Goal: Task Accomplishment & Management: Manage account settings

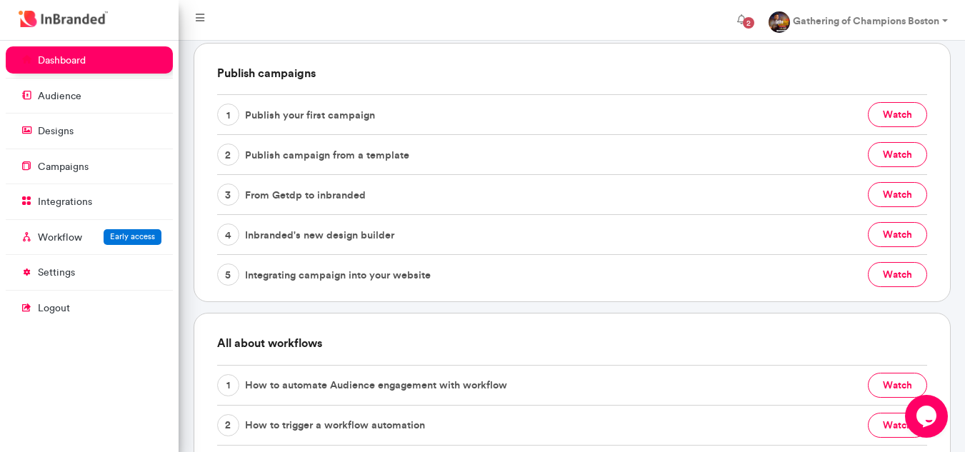
scroll to position [293, 0]
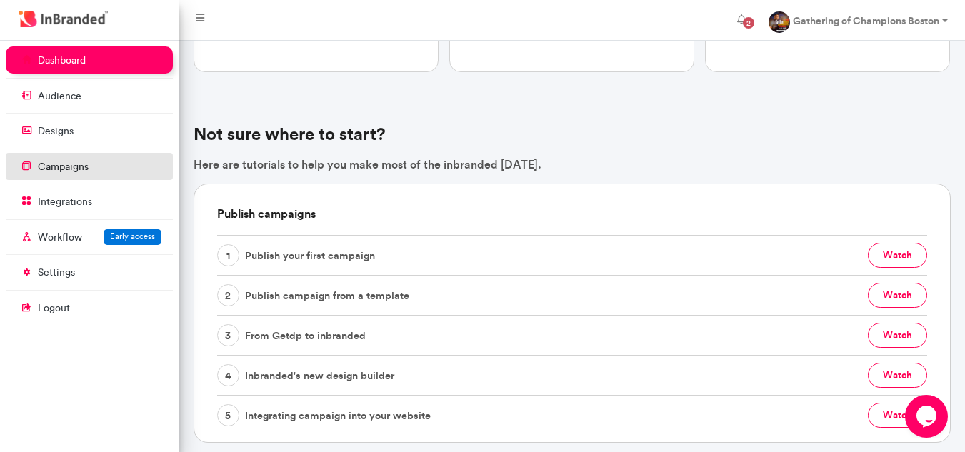
click at [46, 171] on p "campaigns" at bounding box center [63, 167] width 51 height 14
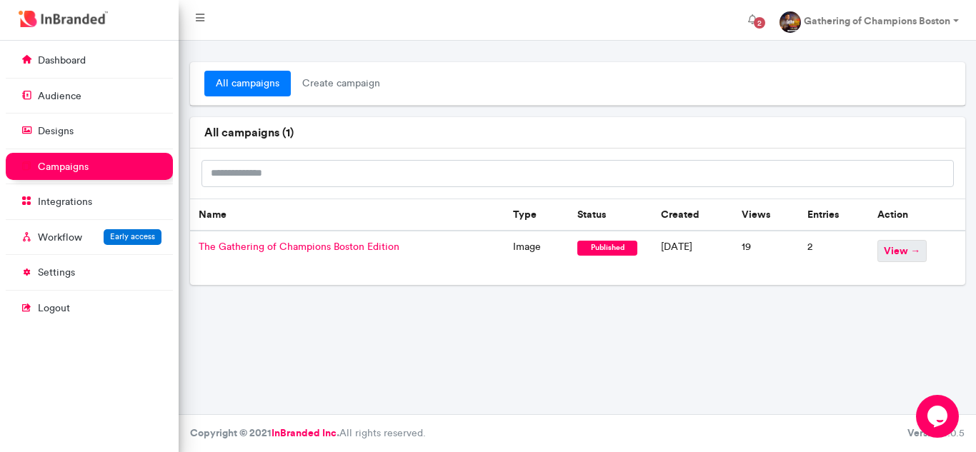
click at [917, 256] on span "view →" at bounding box center [901, 251] width 49 height 22
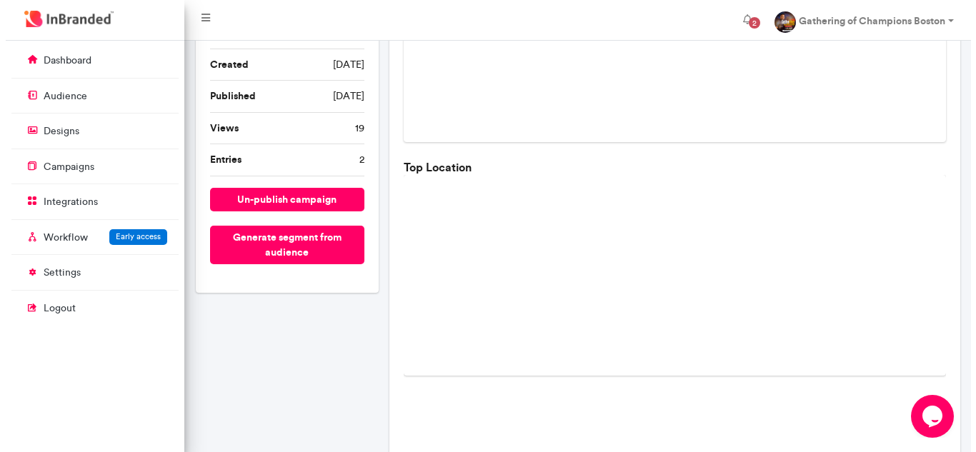
scroll to position [214, 0]
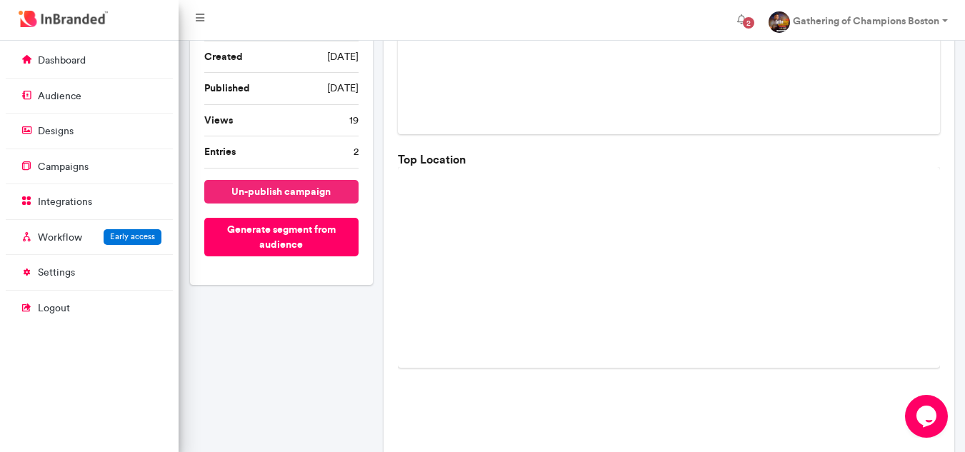
click at [295, 194] on button "un-publish campaign" at bounding box center [281, 192] width 154 height 24
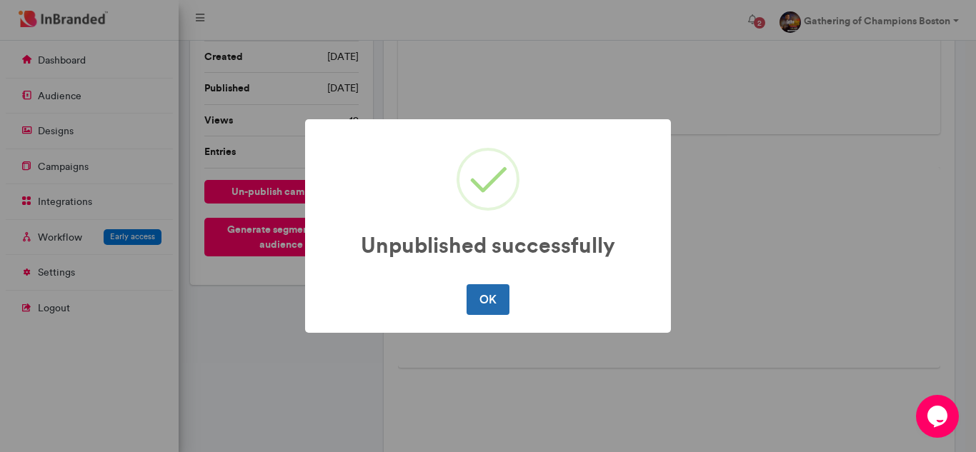
click at [484, 295] on button "OK" at bounding box center [488, 299] width 42 height 30
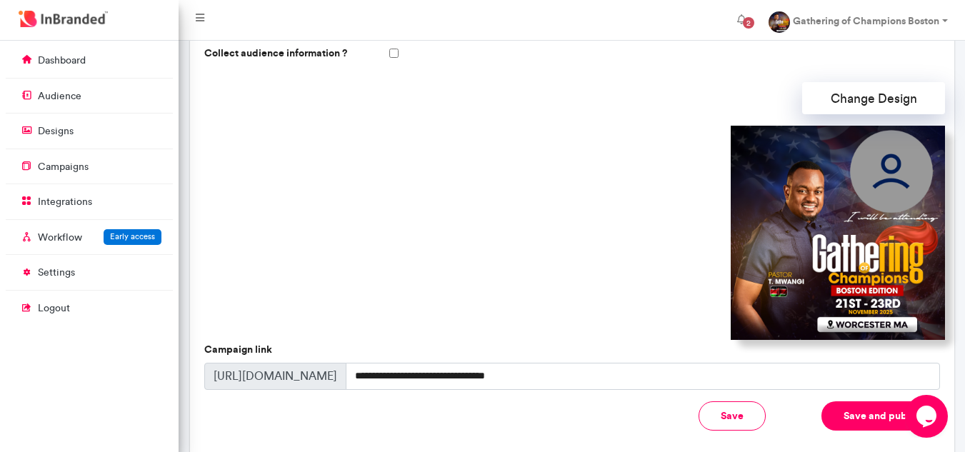
scroll to position [331, 0]
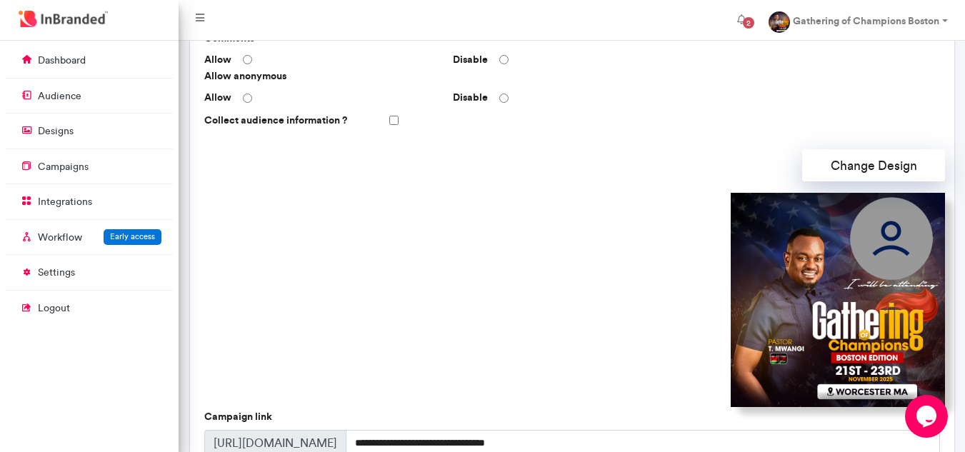
click at [776, 270] on img at bounding box center [838, 300] width 214 height 214
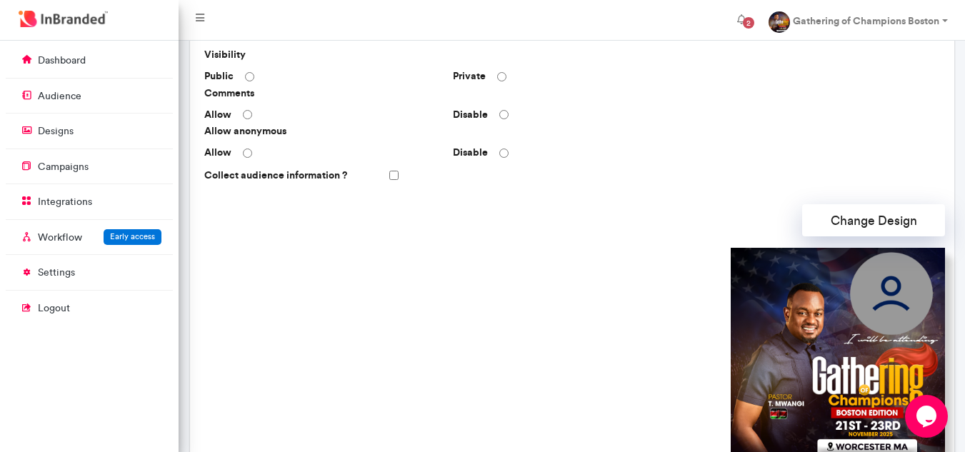
scroll to position [260, 0]
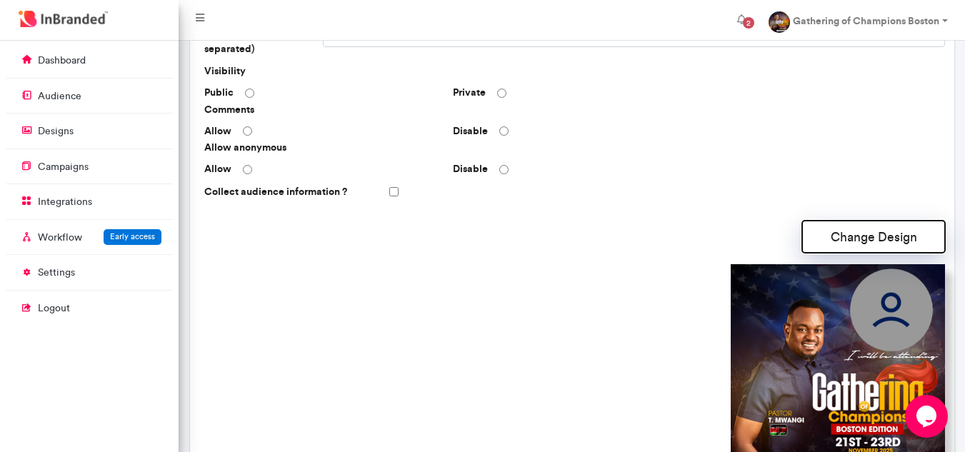
click at [871, 221] on button "Change Design" at bounding box center [873, 237] width 143 height 32
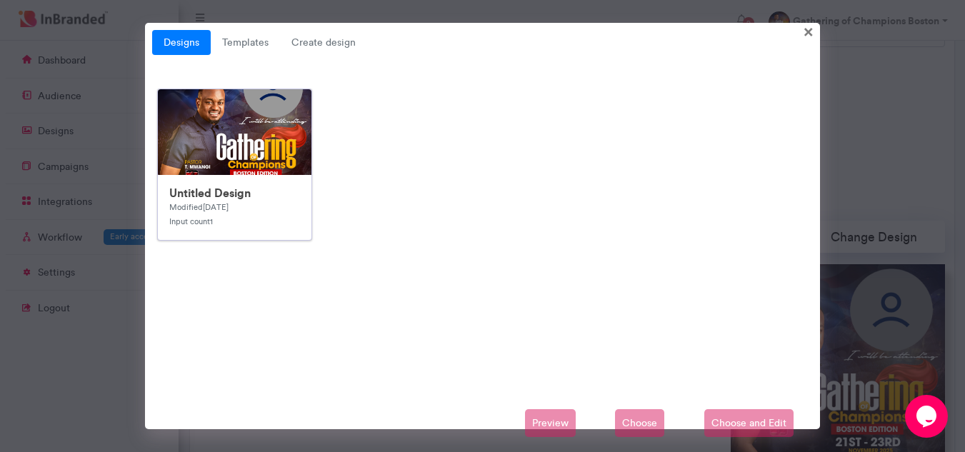
click at [236, 129] on img at bounding box center [444, 375] width 572 height 572
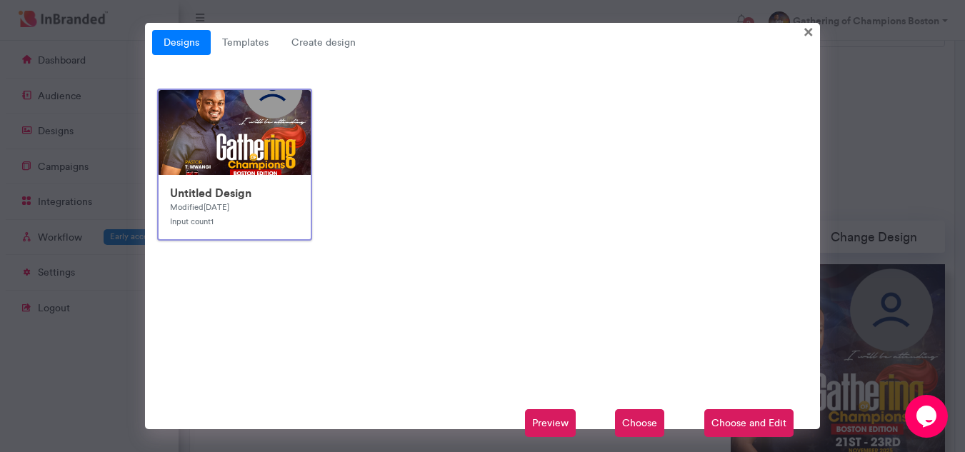
click at [651, 423] on span "Choose" at bounding box center [639, 423] width 49 height 29
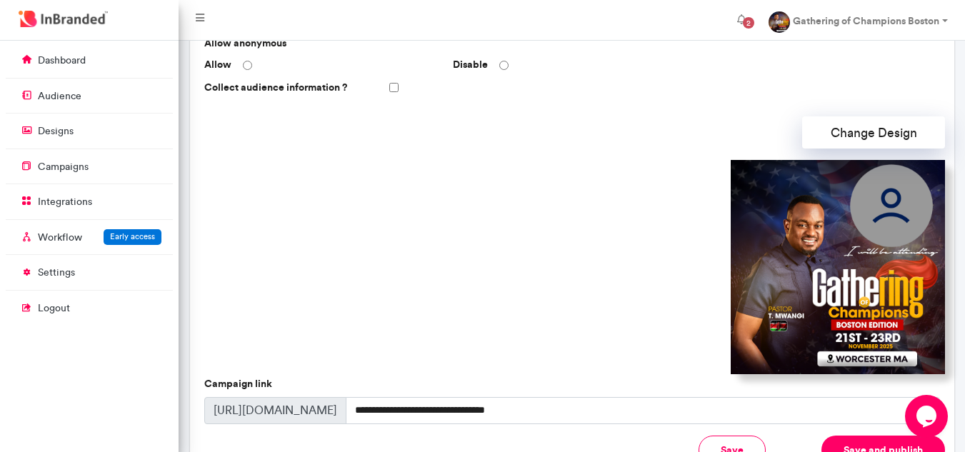
scroll to position [331, 0]
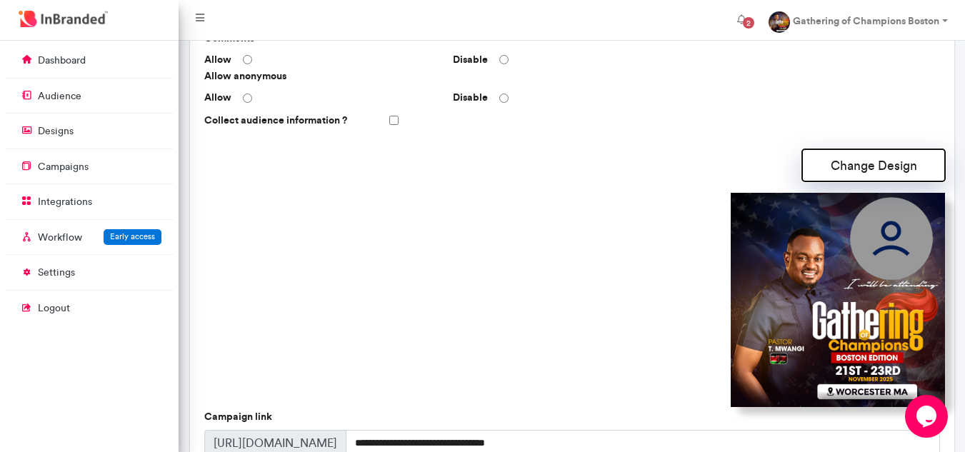
click at [859, 160] on button "Change Design" at bounding box center [873, 165] width 143 height 32
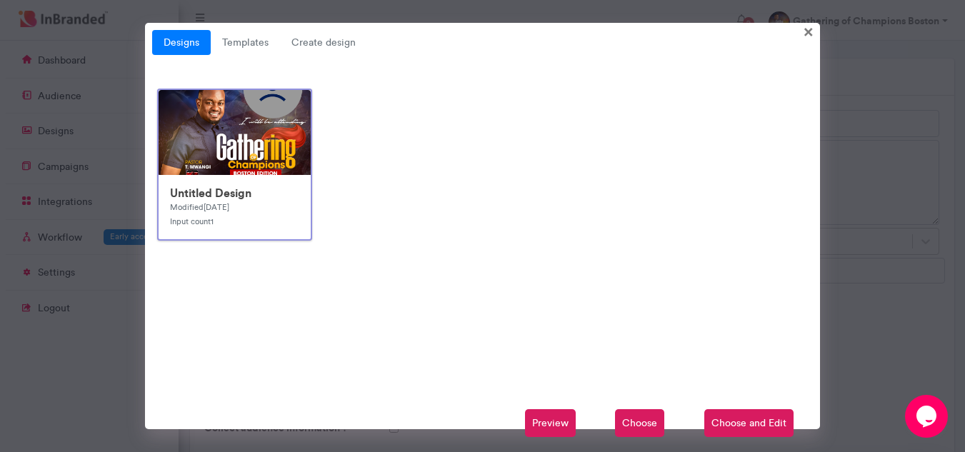
scroll to position [0, 0]
click at [194, 145] on img at bounding box center [445, 376] width 572 height 572
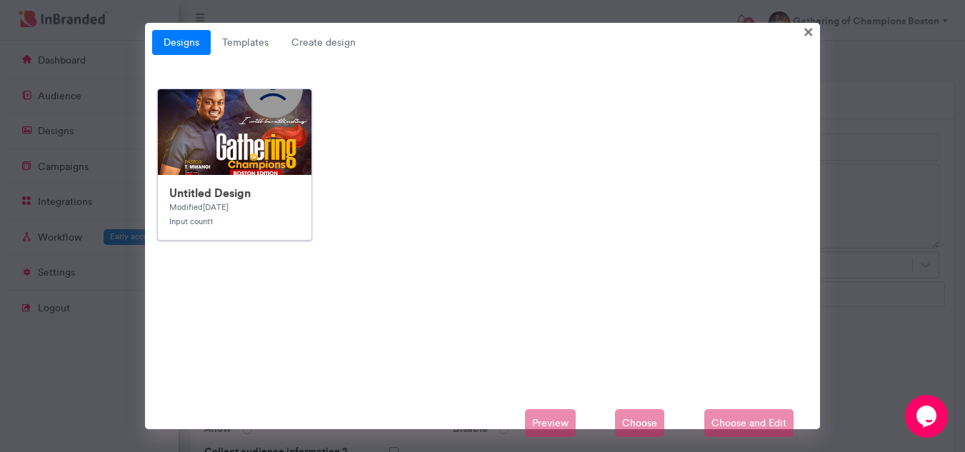
click at [201, 145] on img at bounding box center [444, 375] width 572 height 572
click at [202, 145] on img at bounding box center [444, 375] width 572 height 572
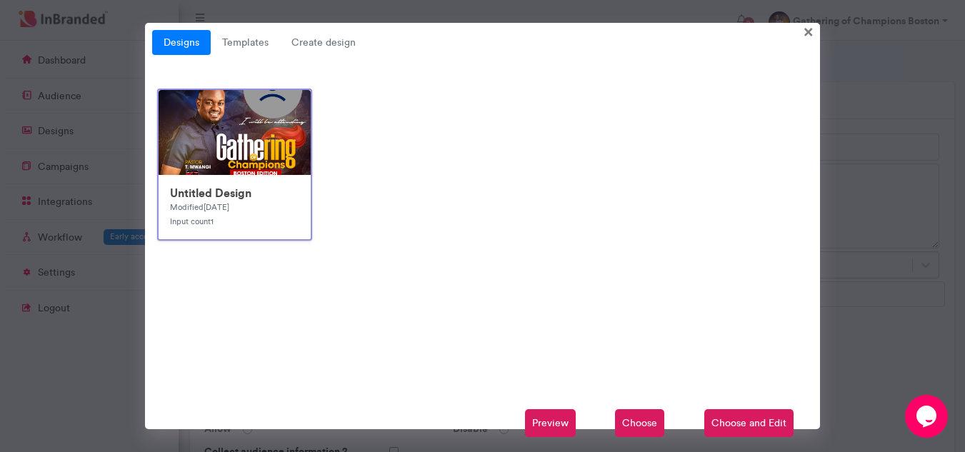
drag, startPoint x: 635, startPoint y: 109, endPoint x: 644, endPoint y: 56, distance: 53.6
click at [644, 56] on div "Designs Templates Create design × Untitled Design Modified 4 days ago Input cou…" at bounding box center [483, 226] width 676 height 407
click at [179, 171] on img at bounding box center [445, 376] width 572 height 572
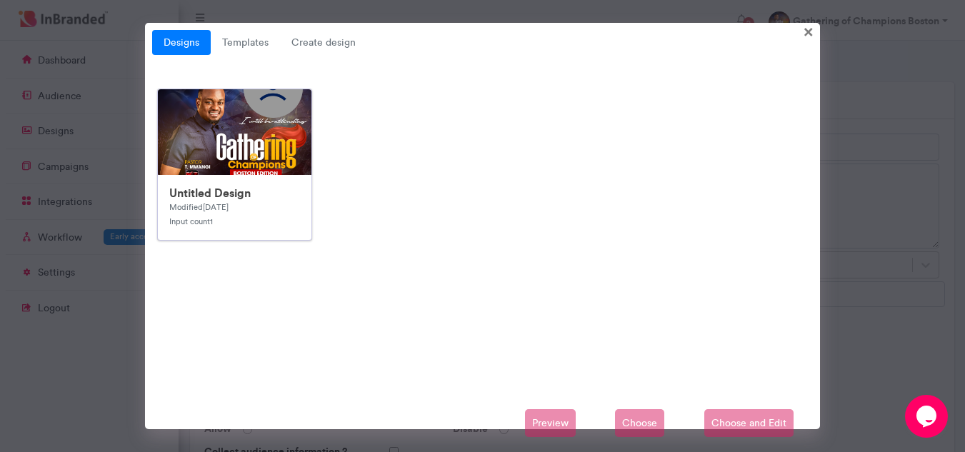
click at [224, 124] on img at bounding box center [444, 375] width 572 height 572
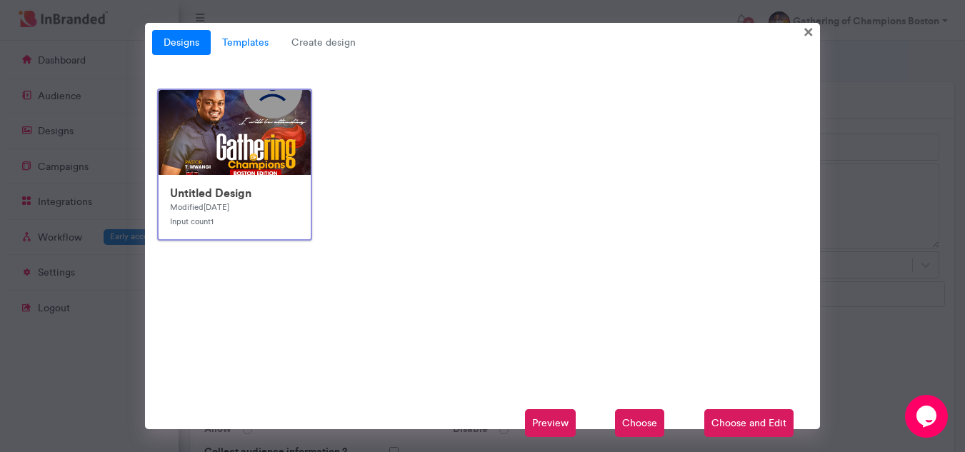
click at [235, 40] on link "Templates" at bounding box center [245, 43] width 69 height 26
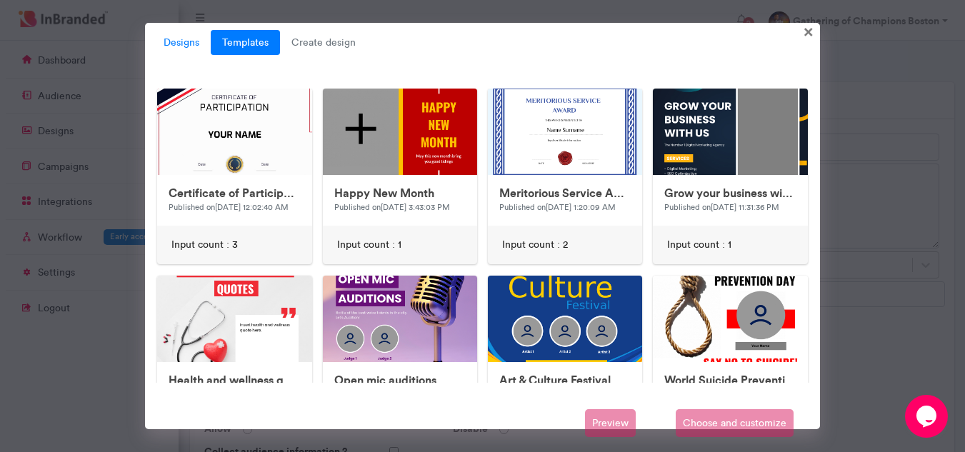
click at [189, 39] on link "Designs" at bounding box center [181, 43] width 59 height 26
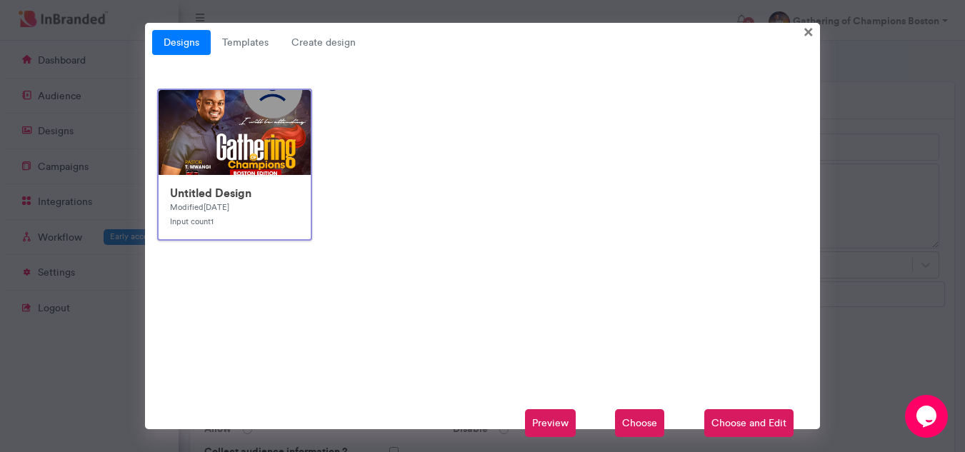
click at [249, 125] on img at bounding box center [445, 376] width 572 height 572
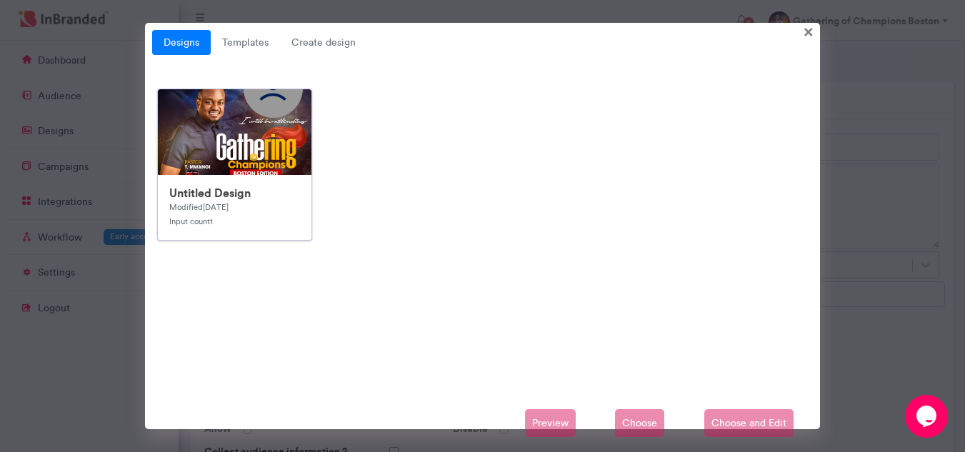
click at [249, 125] on img at bounding box center [444, 375] width 572 height 572
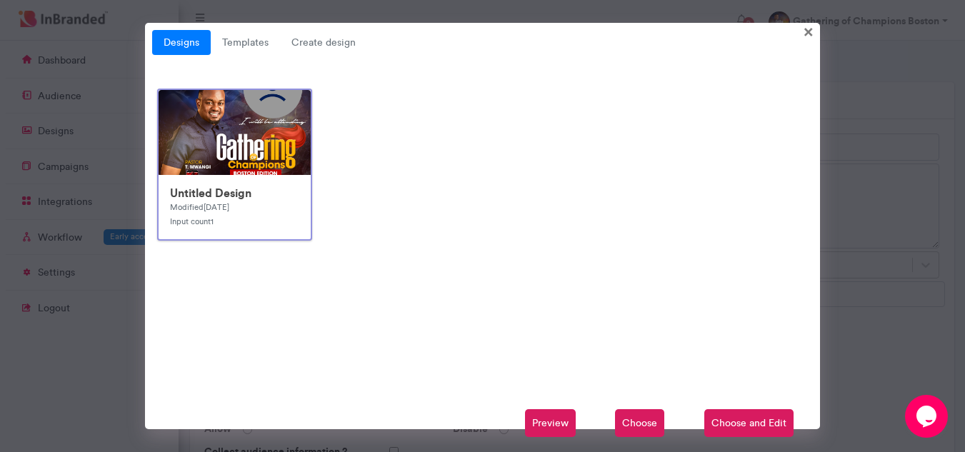
click at [249, 125] on img at bounding box center [445, 376] width 572 height 572
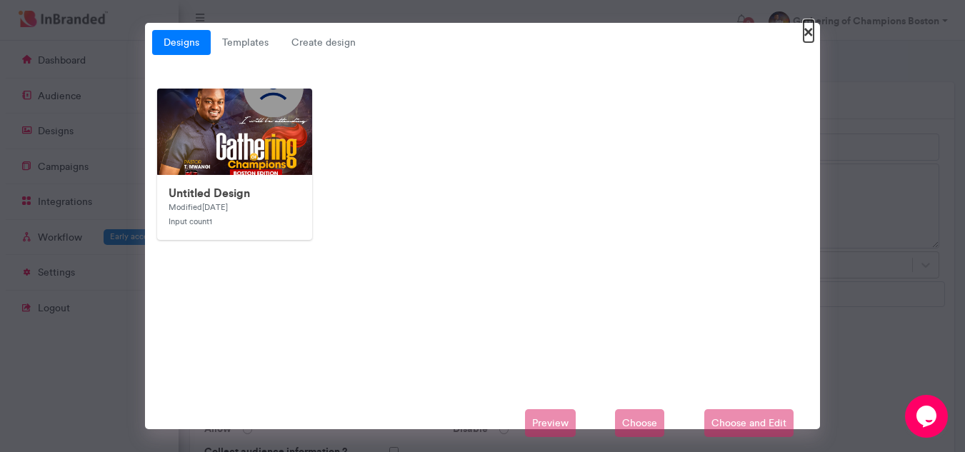
click at [809, 38] on span "×" at bounding box center [809, 31] width 10 height 22
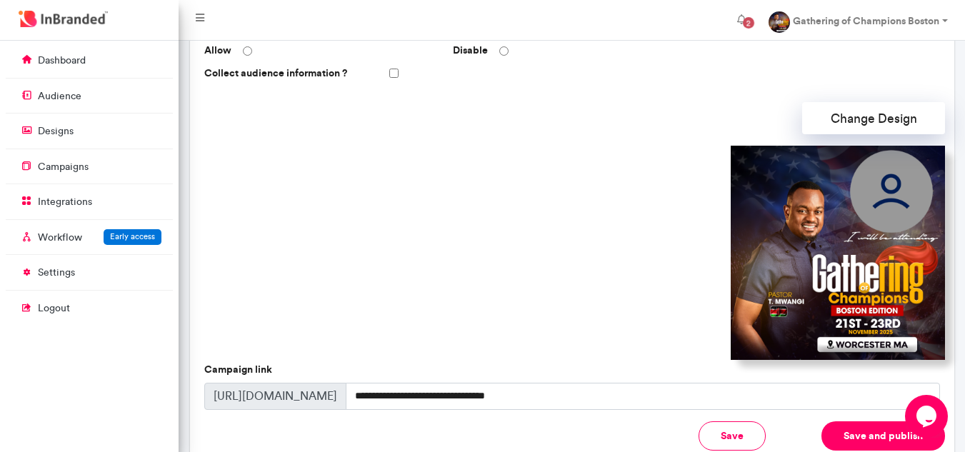
scroll to position [474, 0]
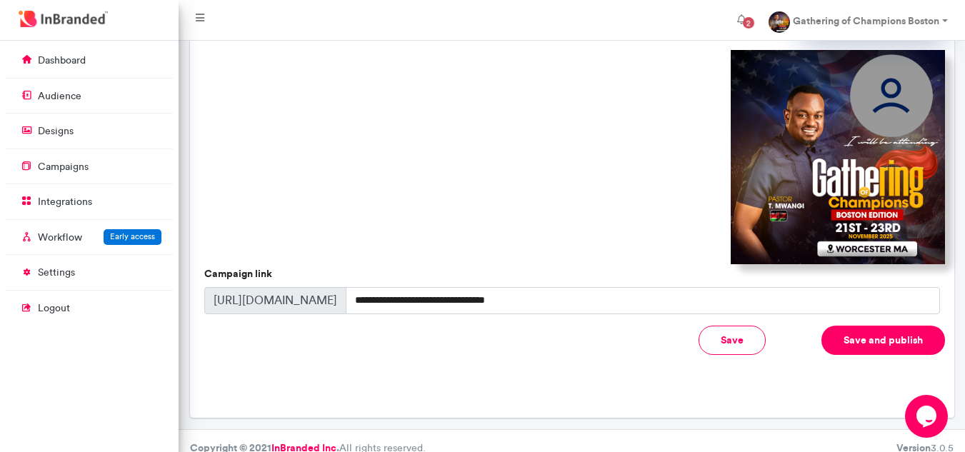
click at [848, 211] on img at bounding box center [838, 157] width 214 height 214
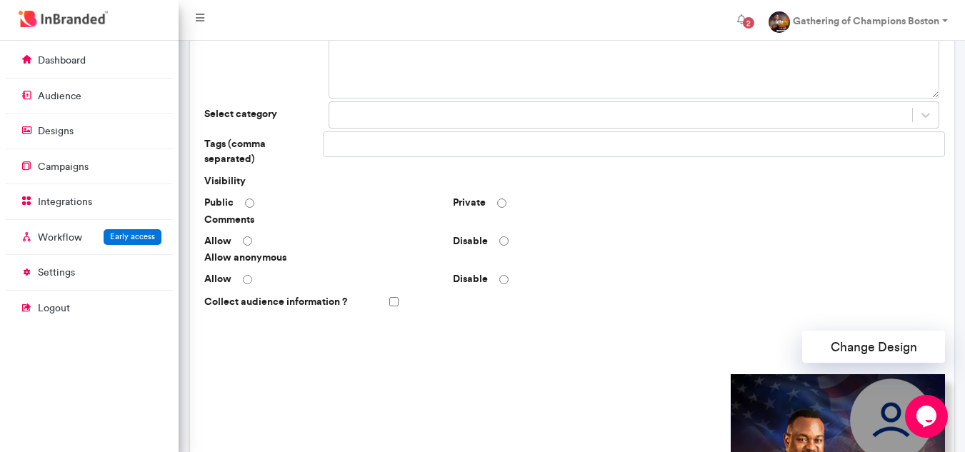
scroll to position [117, 0]
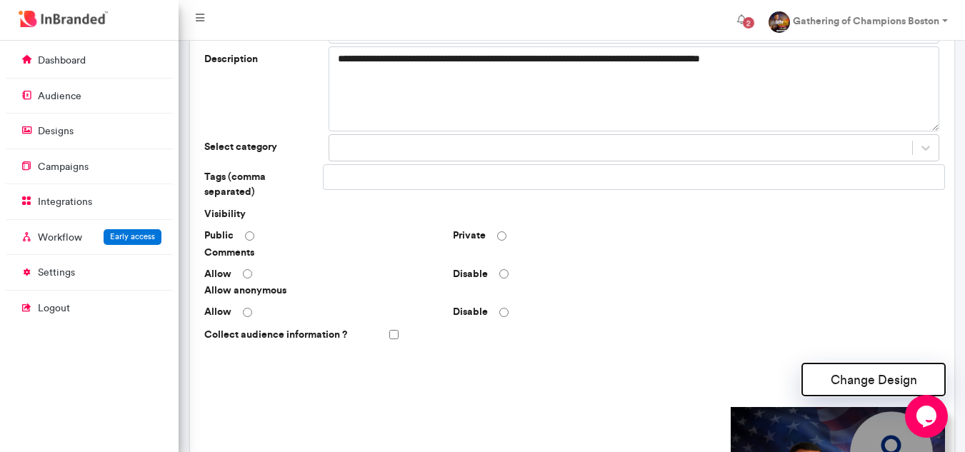
click at [874, 366] on button "Change Design" at bounding box center [873, 380] width 143 height 32
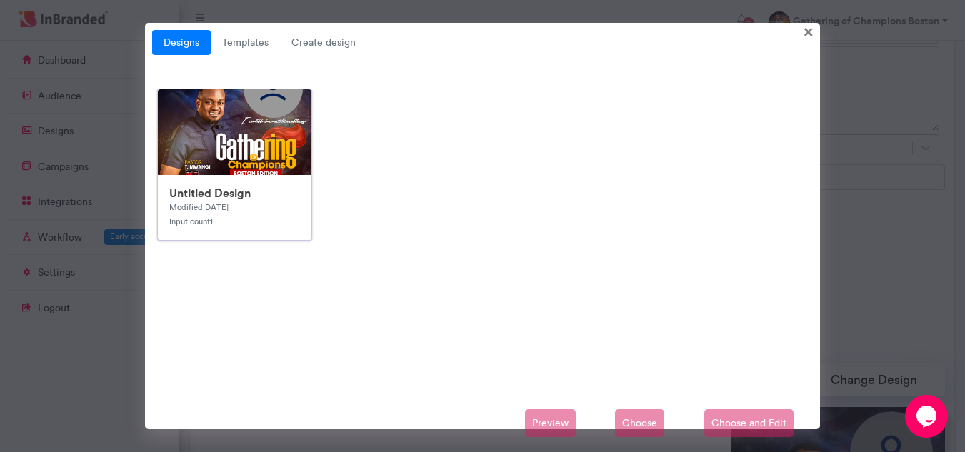
click at [284, 134] on img at bounding box center [444, 375] width 572 height 572
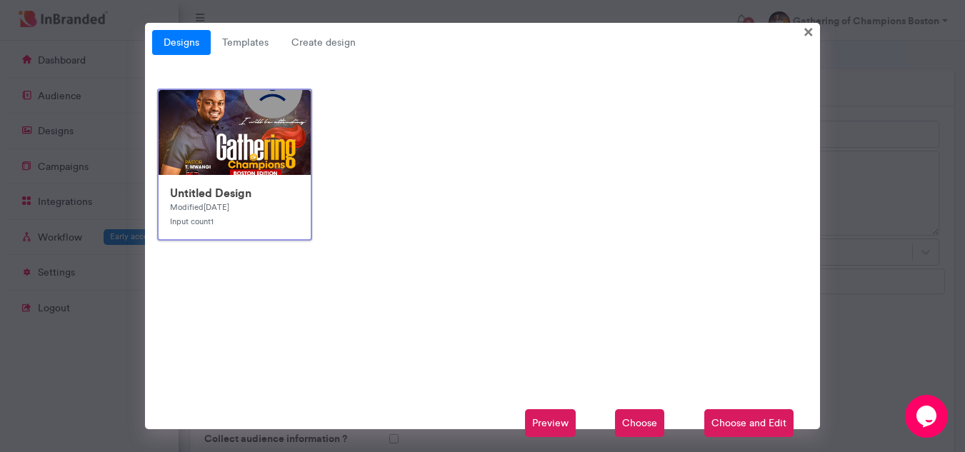
scroll to position [0, 0]
click at [324, 47] on span "Create design" at bounding box center [323, 43] width 87 height 26
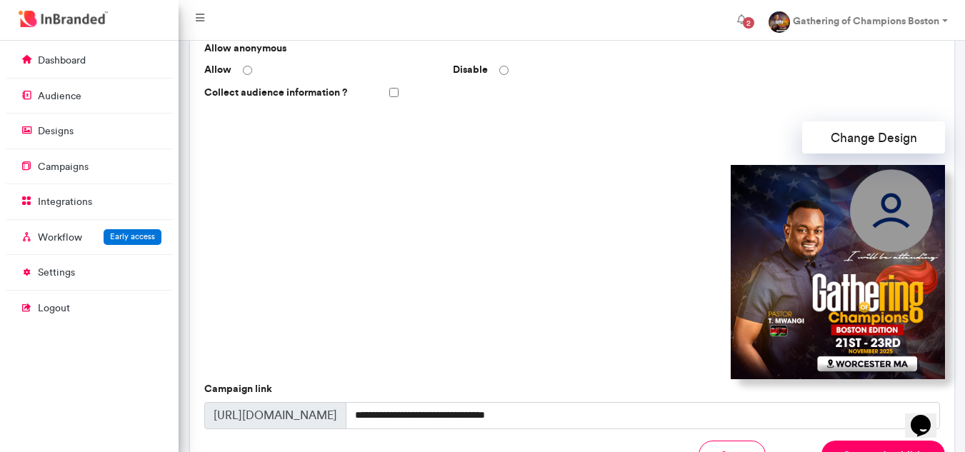
scroll to position [189, 0]
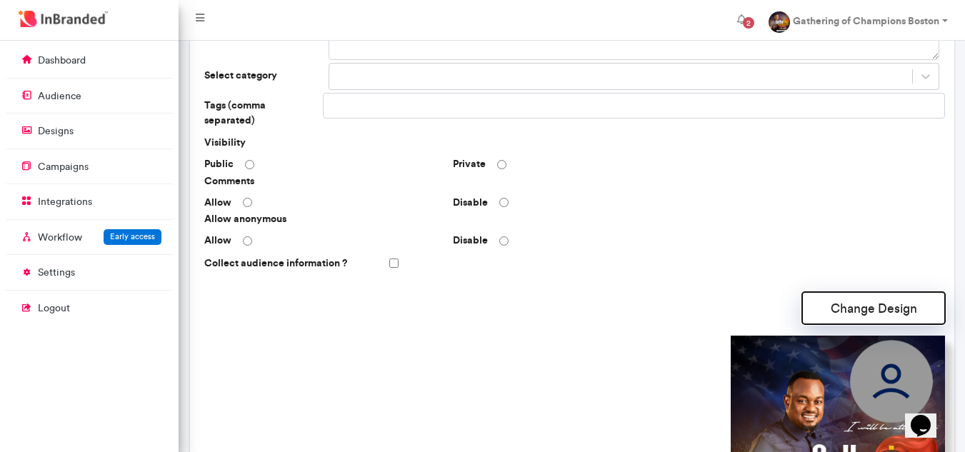
click at [868, 296] on button "Change Design" at bounding box center [873, 308] width 143 height 32
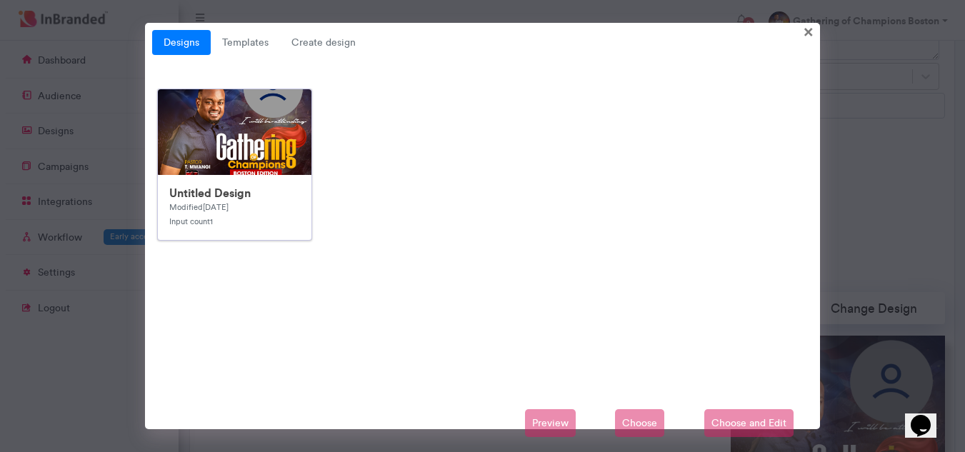
click at [224, 141] on img at bounding box center [444, 375] width 572 height 572
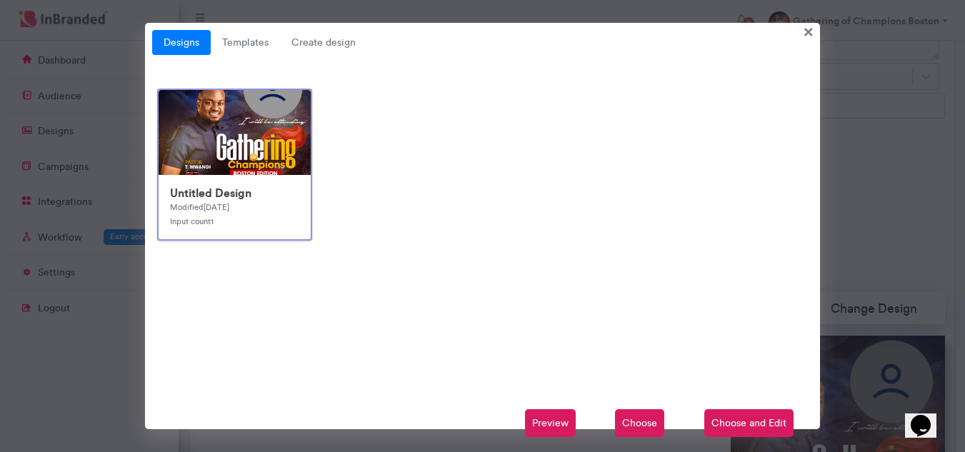
click at [640, 423] on span "Choose" at bounding box center [639, 423] width 49 height 29
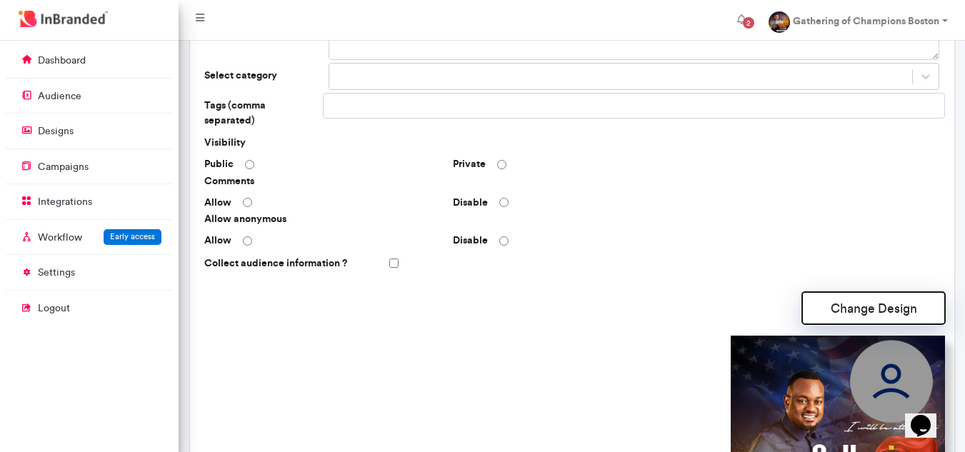
click at [911, 296] on button "Change Design" at bounding box center [873, 308] width 143 height 32
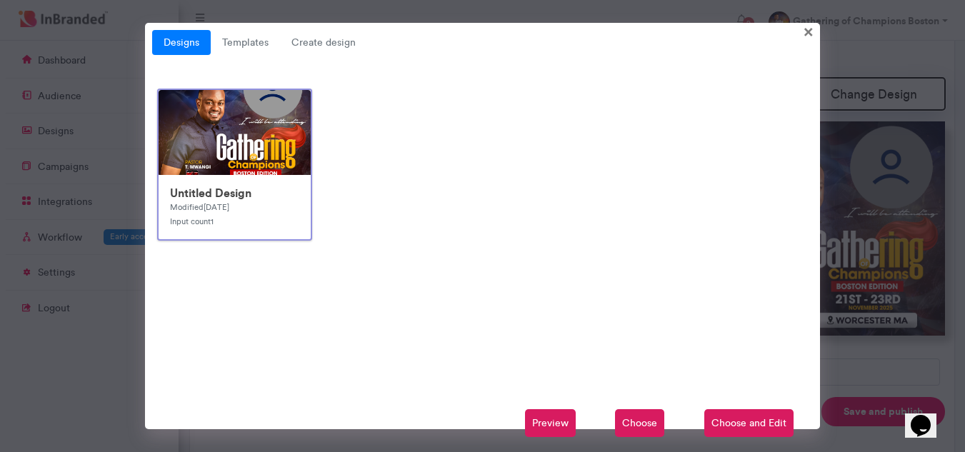
scroll to position [474, 0]
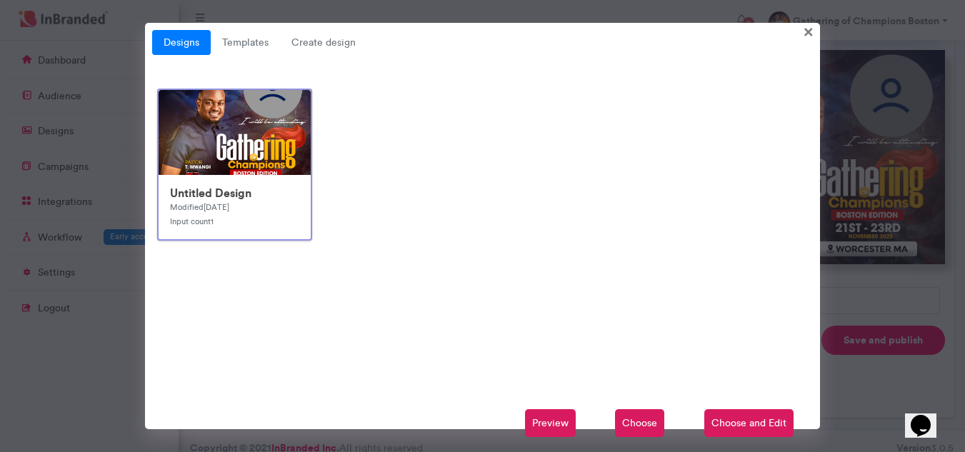
click at [808, 372] on div "Untitled Design Modified [DATE] Input count 1 Certificate of Participation Publ…" at bounding box center [483, 236] width 662 height 294
click at [767, 421] on span "Choose and Edit" at bounding box center [748, 423] width 89 height 29
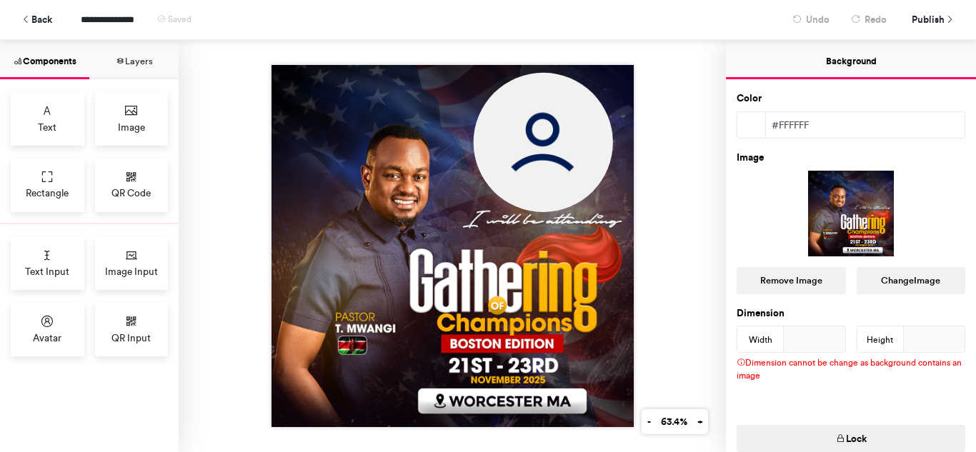
click at [415, 206] on img at bounding box center [452, 246] width 362 height 362
drag, startPoint x: 497, startPoint y: 296, endPoint x: 358, endPoint y: 164, distance: 191.5
click at [462, 281] on img at bounding box center [452, 246] width 362 height 362
click at [879, 284] on button "Change Image" at bounding box center [911, 280] width 109 height 27
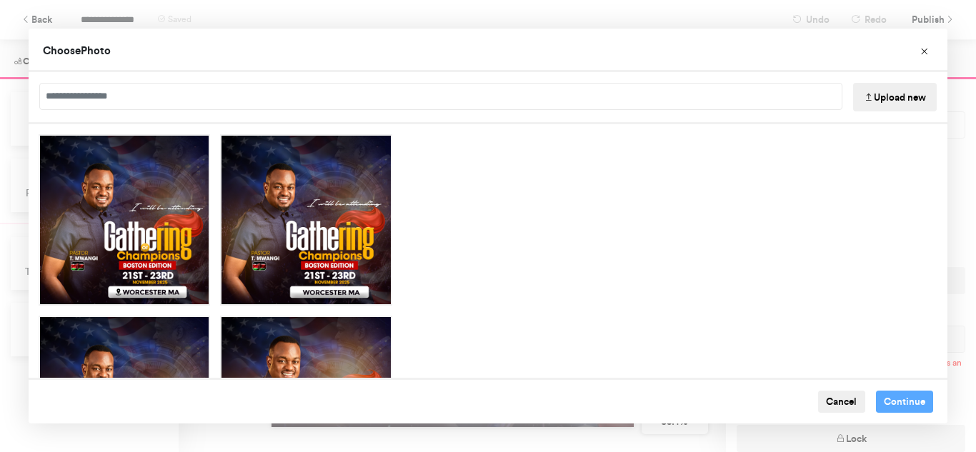
click at [889, 96] on button "Upload new" at bounding box center [895, 97] width 84 height 29
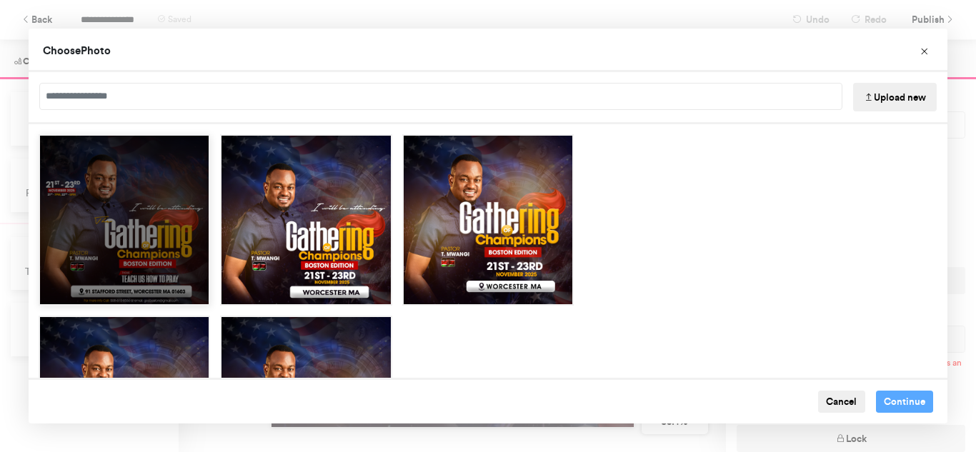
click at [156, 193] on div "Choose Image" at bounding box center [124, 219] width 171 height 171
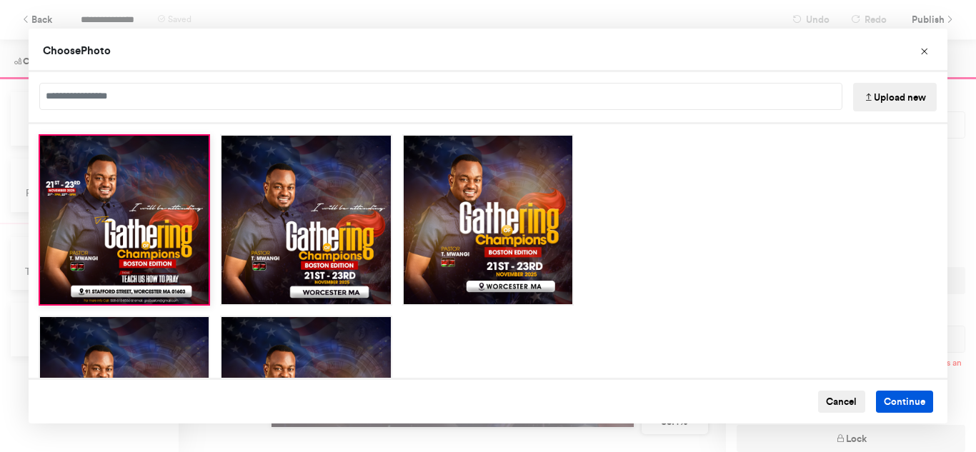
click at [899, 400] on button "Continue" at bounding box center [905, 402] width 58 height 23
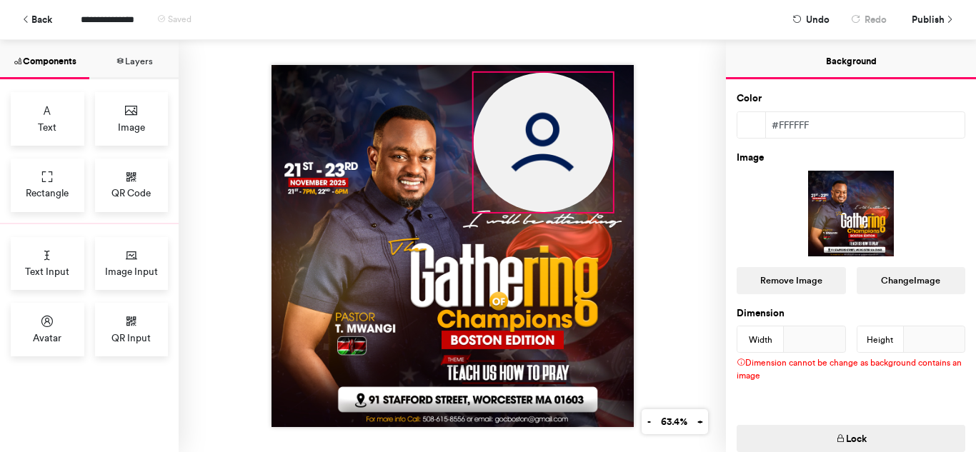
click at [507, 129] on img at bounding box center [542, 142] width 139 height 139
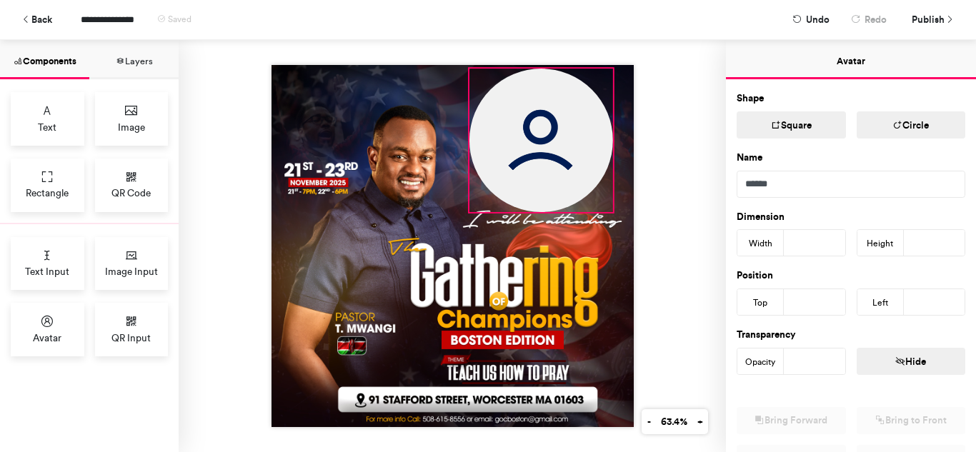
click at [466, 65] on div at bounding box center [452, 246] width 362 height 362
type input "***"
type input "*"
type input "***"
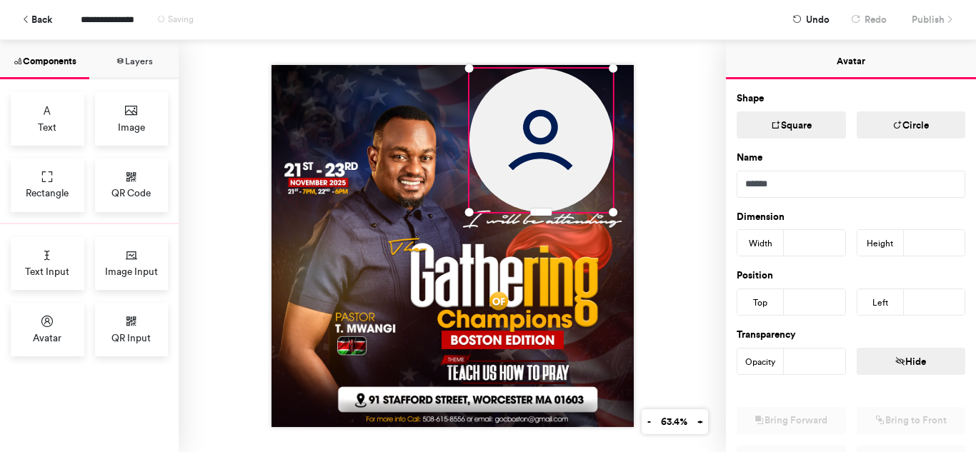
click at [672, 109] on div at bounding box center [452, 246] width 547 height 412
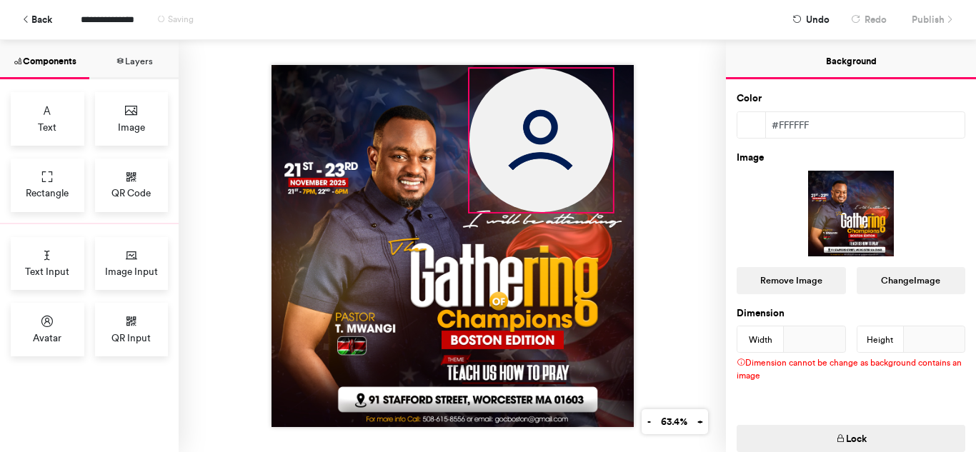
click at [554, 161] on img at bounding box center [541, 141] width 144 height 144
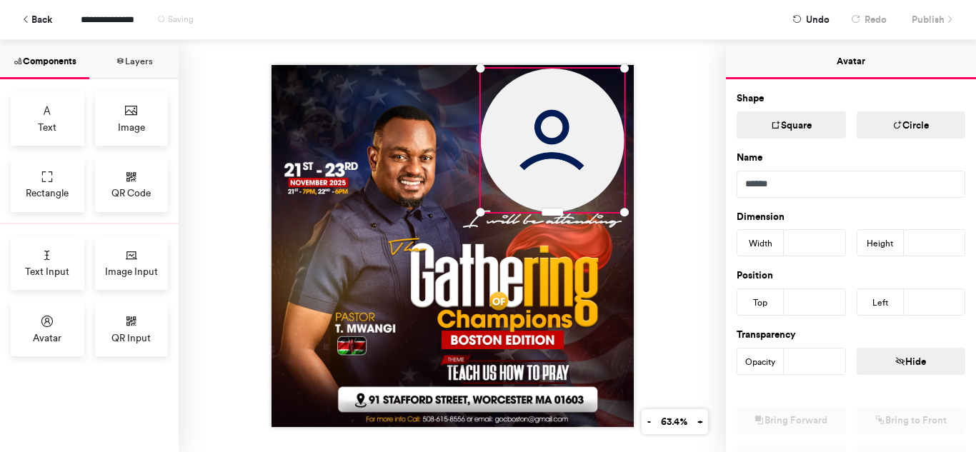
type input "***"
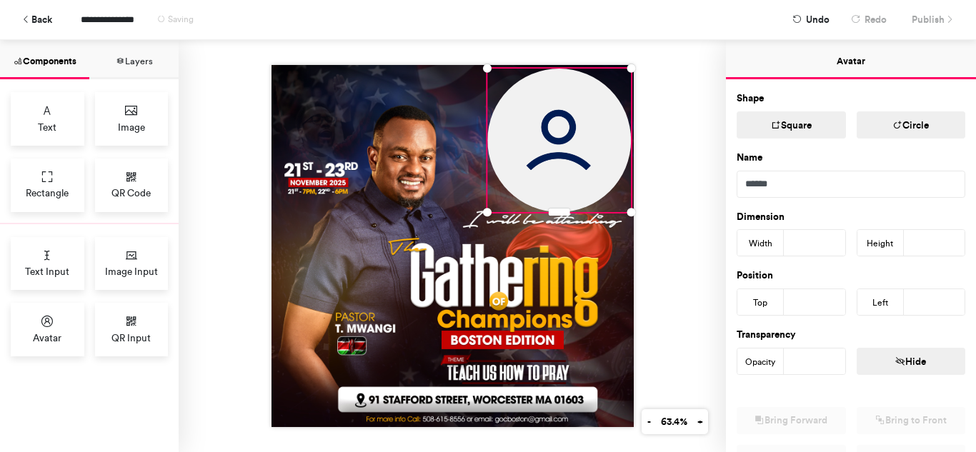
type input "*"
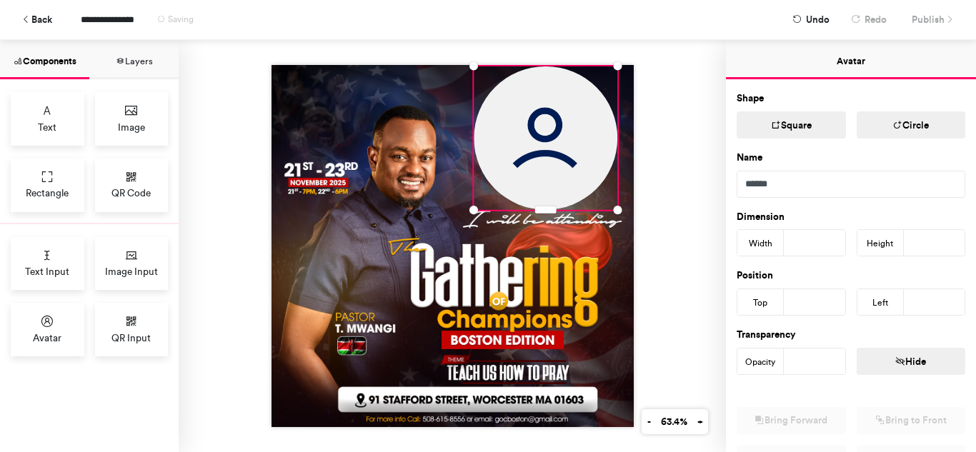
type input "***"
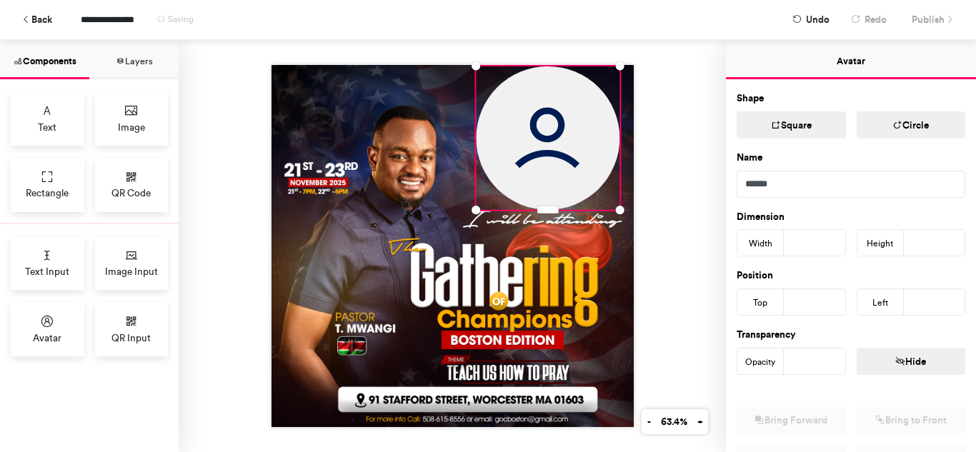
type input "*"
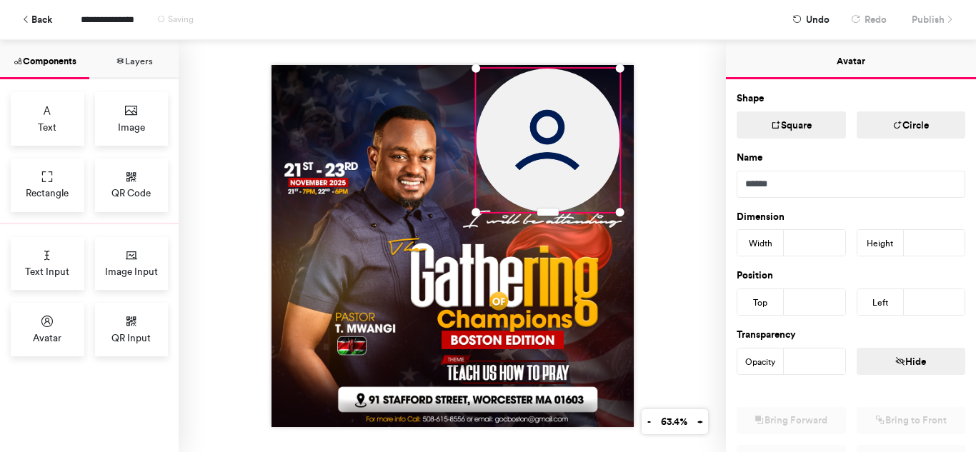
click at [704, 278] on div at bounding box center [452, 246] width 547 height 412
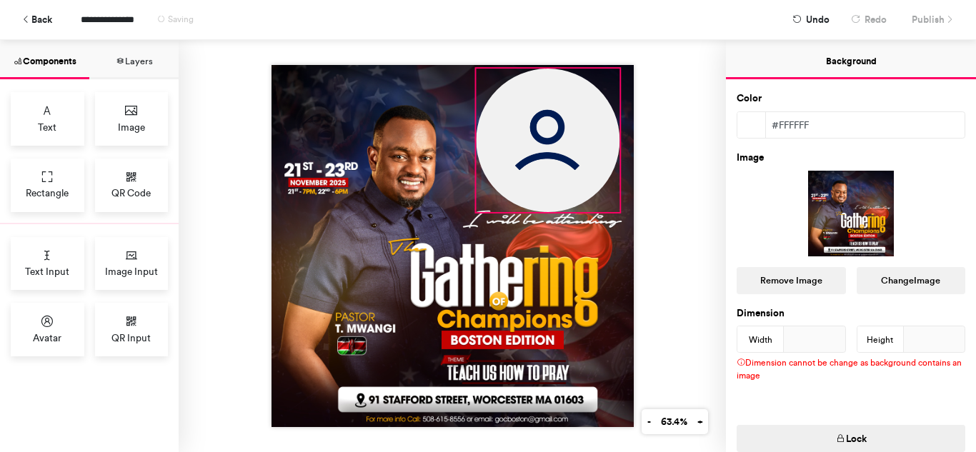
click at [584, 177] on img at bounding box center [548, 141] width 144 height 144
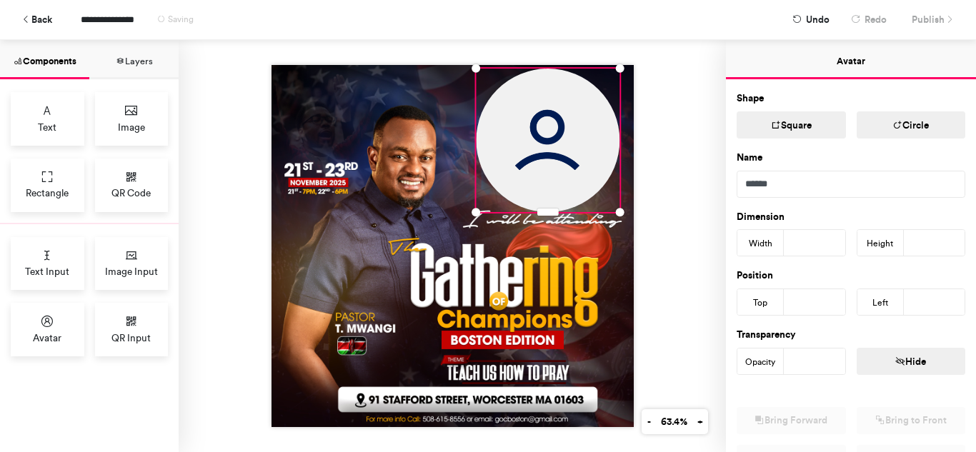
type input "**"
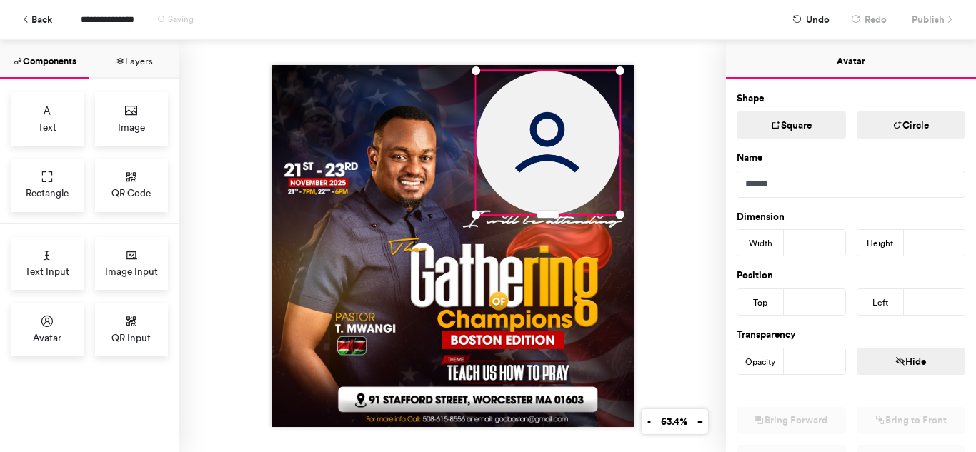
type input "***"
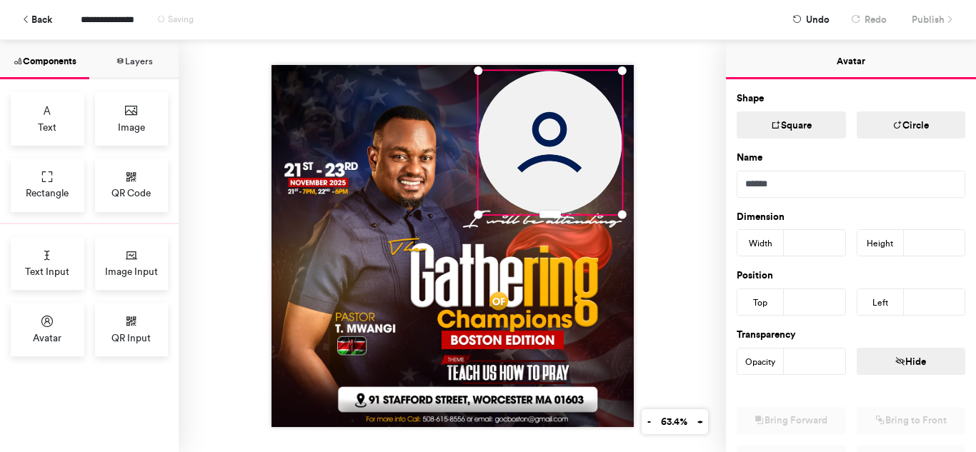
click at [664, 196] on div at bounding box center [452, 246] width 547 height 412
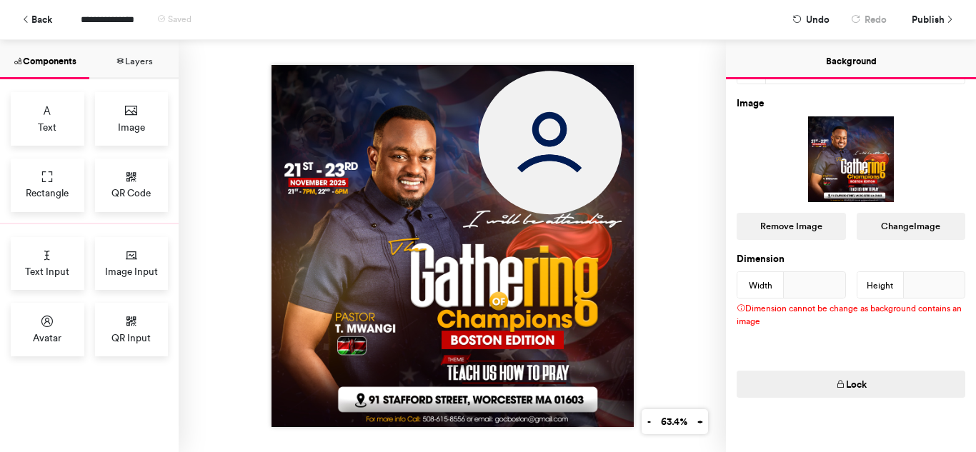
scroll to position [64, 0]
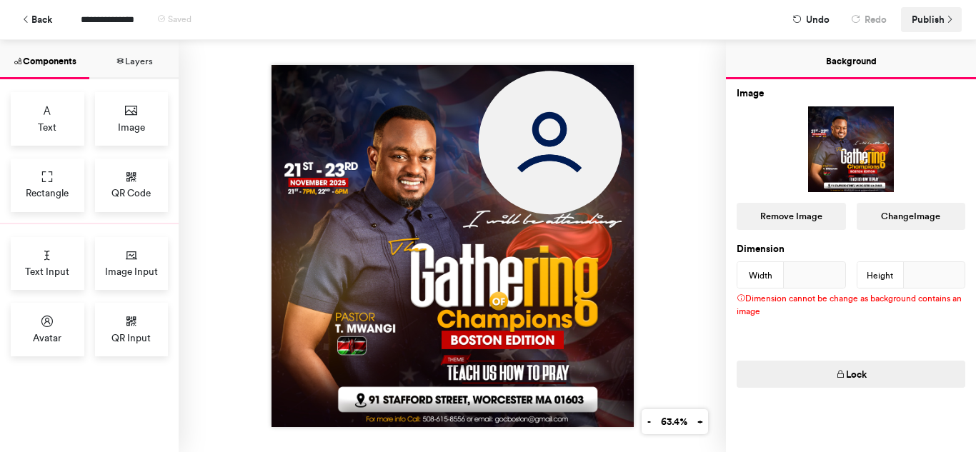
click at [938, 22] on span "Publish" at bounding box center [928, 19] width 33 height 25
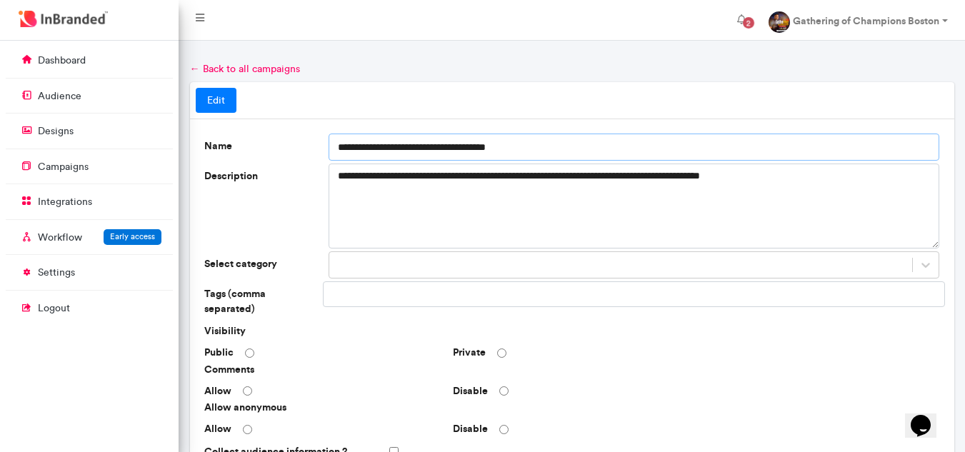
drag, startPoint x: 468, startPoint y: 147, endPoint x: 407, endPoint y: 146, distance: 60.7
click at [407, 146] on input "**********" at bounding box center [635, 147] width 612 height 27
drag, startPoint x: 400, startPoint y: 149, endPoint x: 344, endPoint y: 142, distance: 56.1
click at [344, 142] on input "**********" at bounding box center [635, 147] width 612 height 27
type input "**********"
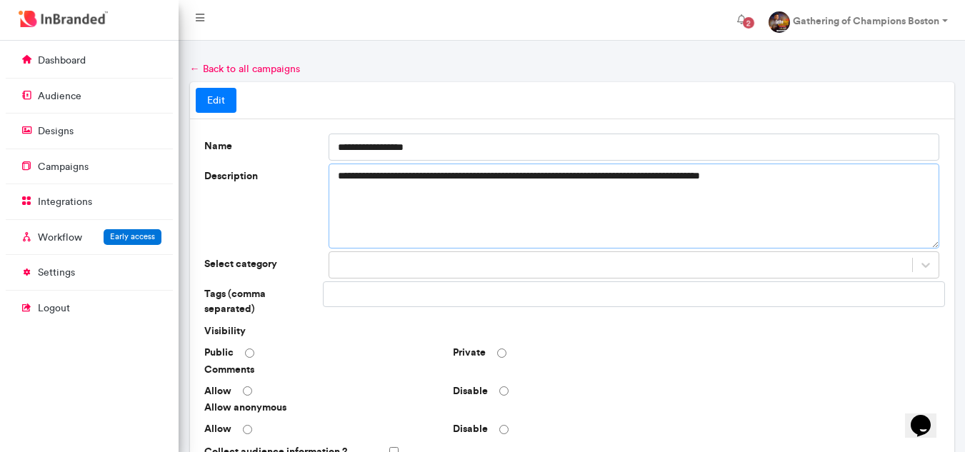
click at [655, 179] on textarea "**********" at bounding box center [635, 206] width 612 height 85
click at [661, 177] on textarea "**********" at bounding box center [635, 206] width 612 height 85
drag, startPoint x: 753, startPoint y: 175, endPoint x: 842, endPoint y: 181, distance: 89.5
click at [842, 181] on textarea "**********" at bounding box center [635, 206] width 612 height 85
paste textarea "**********"
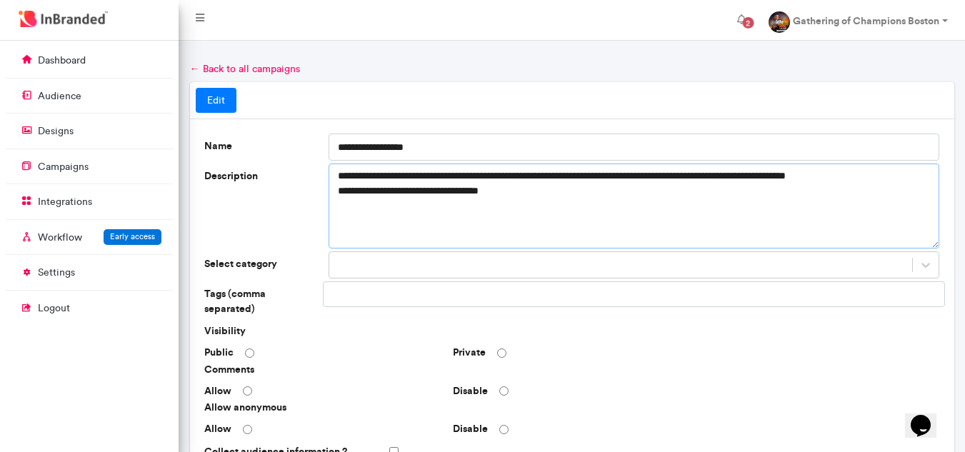
type textarea "**********"
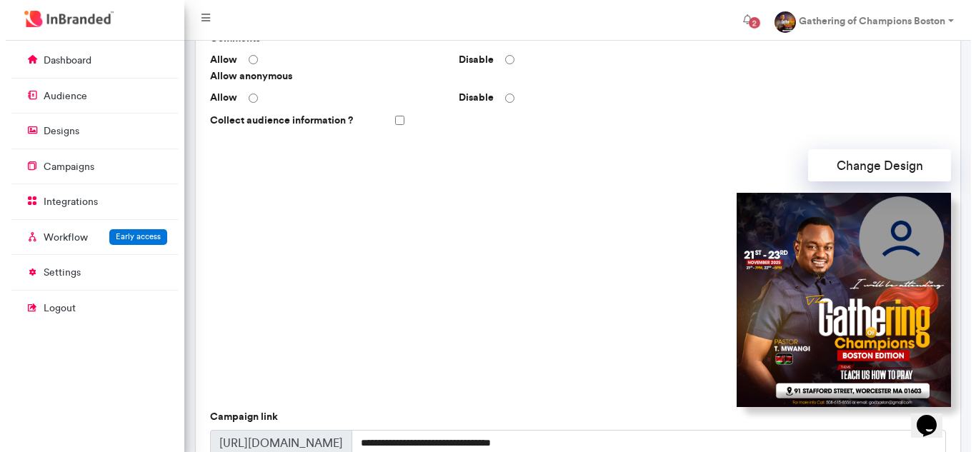
scroll to position [474, 0]
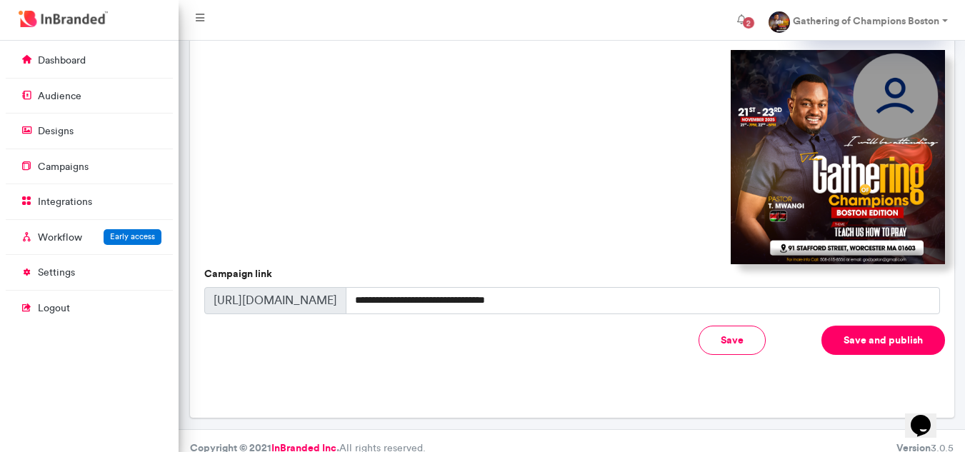
click at [877, 326] on button "Save and publish" at bounding box center [884, 340] width 124 height 29
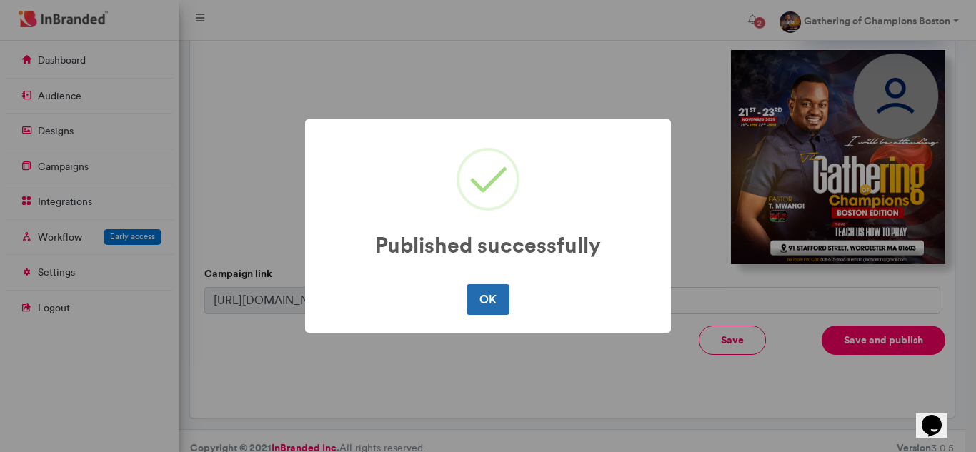
click at [494, 308] on button "OK" at bounding box center [488, 299] width 42 height 30
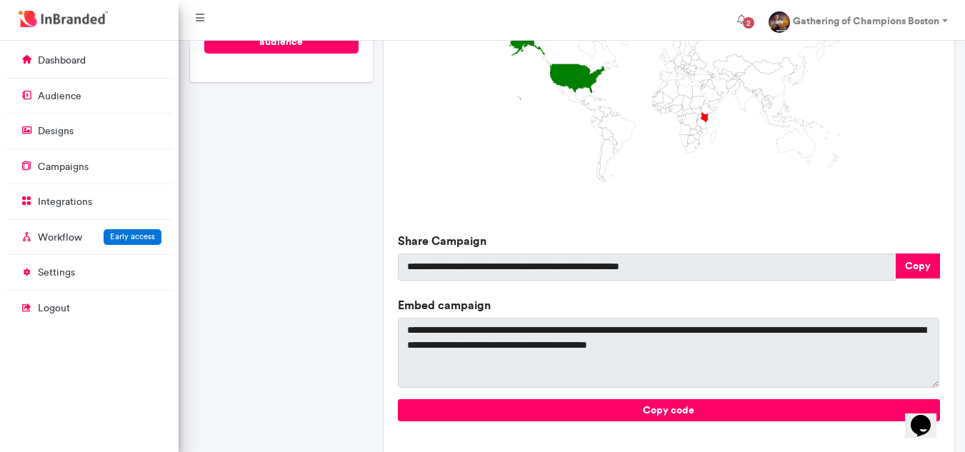
scroll to position [506, 0]
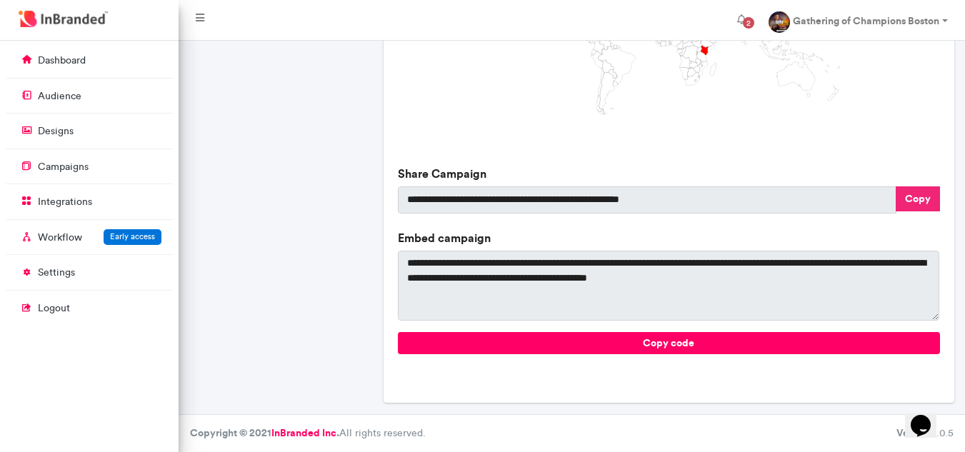
click at [918, 211] on button "Copy" at bounding box center [918, 198] width 44 height 25
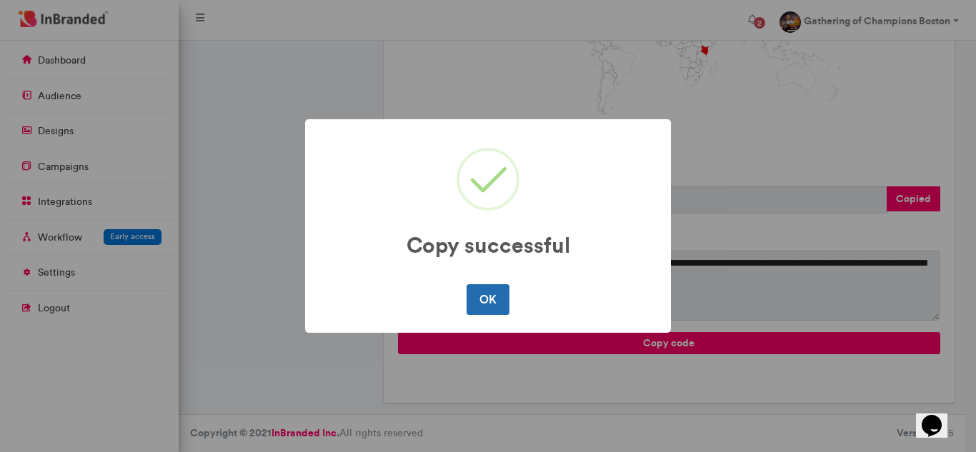
click at [495, 299] on button "OK" at bounding box center [488, 299] width 42 height 30
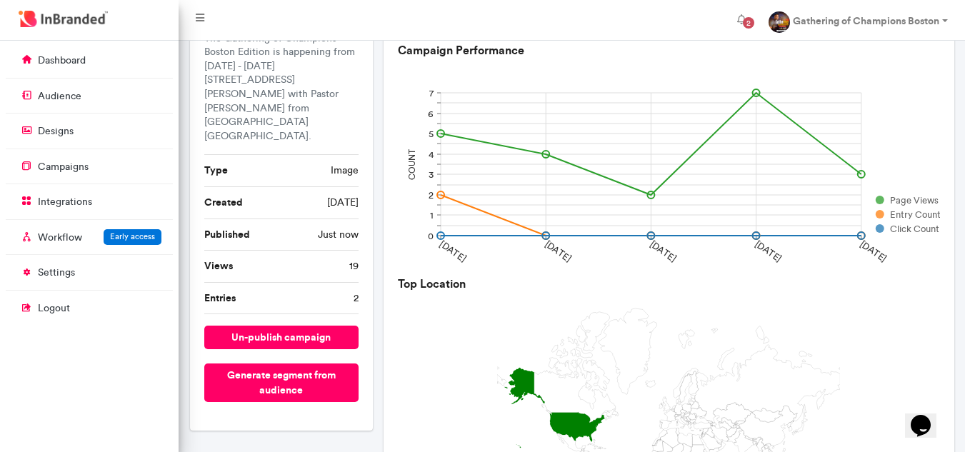
scroll to position [0, 0]
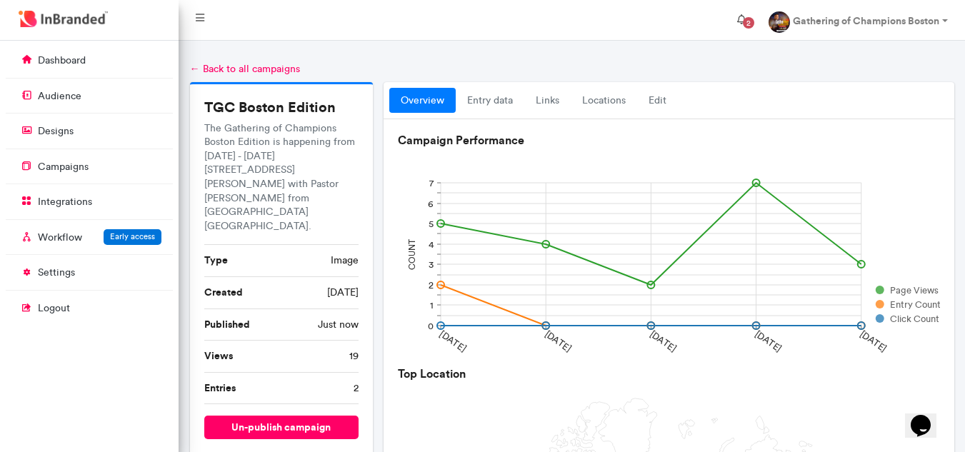
click at [748, 21] on span "2" at bounding box center [748, 22] width 11 height 11
